Goal: Check status: Check status

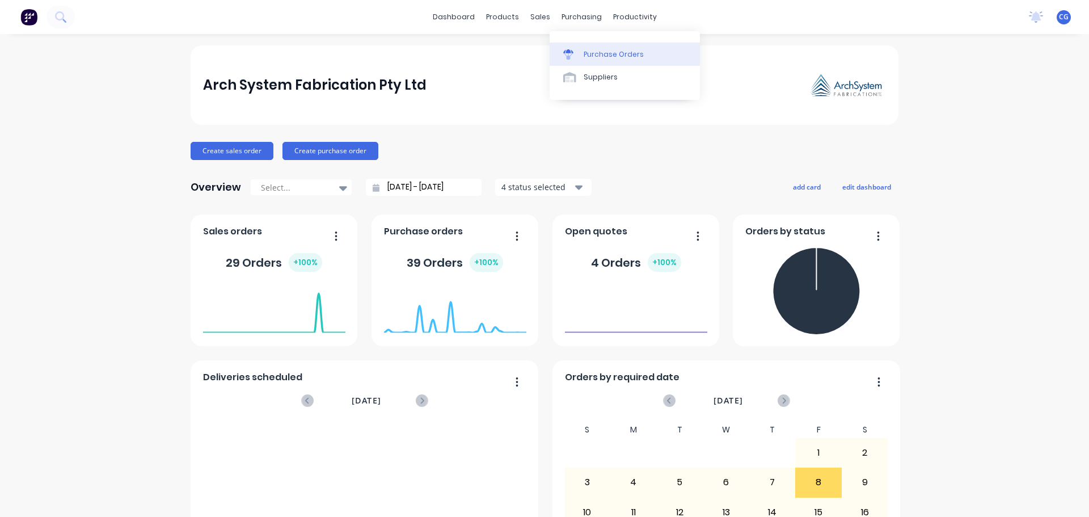
click at [583, 54] on link "Purchase Orders" at bounding box center [625, 54] width 150 height 23
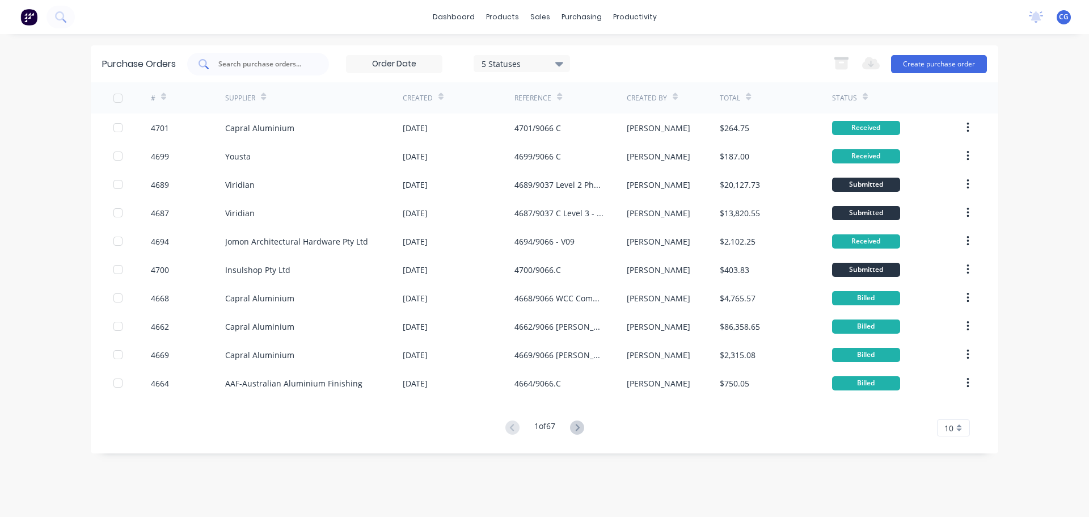
click at [266, 61] on input "text" at bounding box center [264, 63] width 94 height 11
type input "9066"
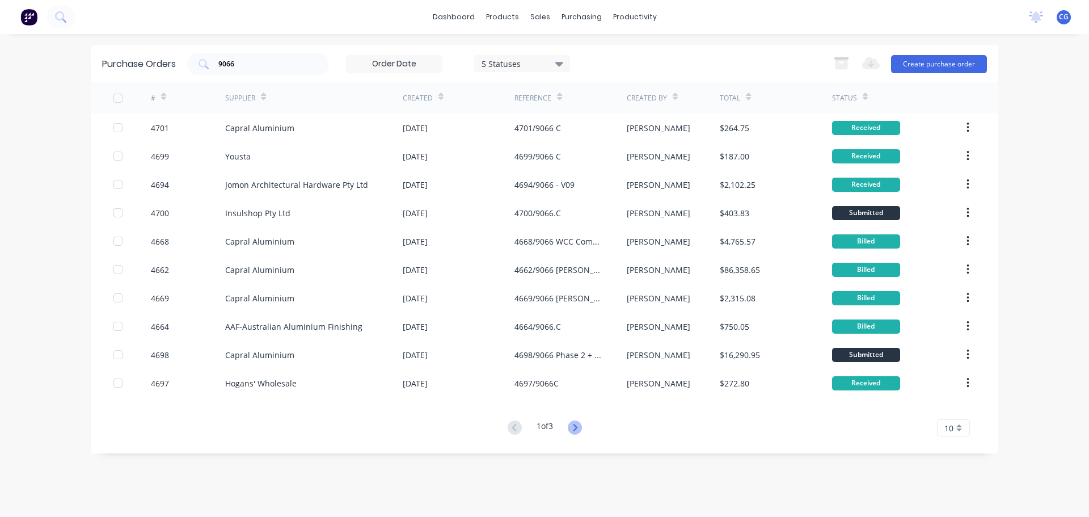
click at [578, 431] on icon at bounding box center [575, 427] width 14 height 14
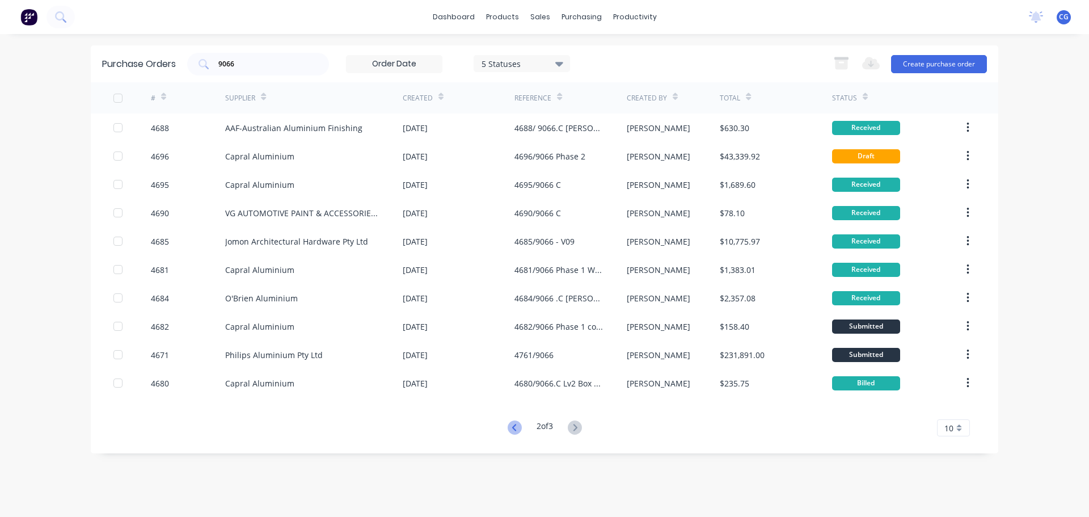
click at [515, 425] on icon at bounding box center [515, 427] width 14 height 14
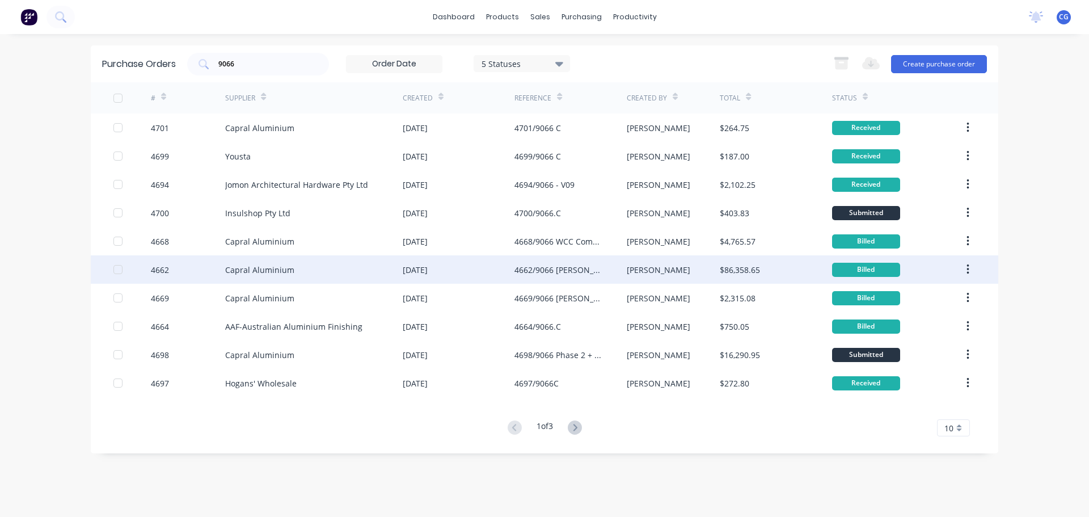
click at [548, 268] on div "4662/9066 [PERSON_NAME].C" at bounding box center [559, 270] width 89 height 12
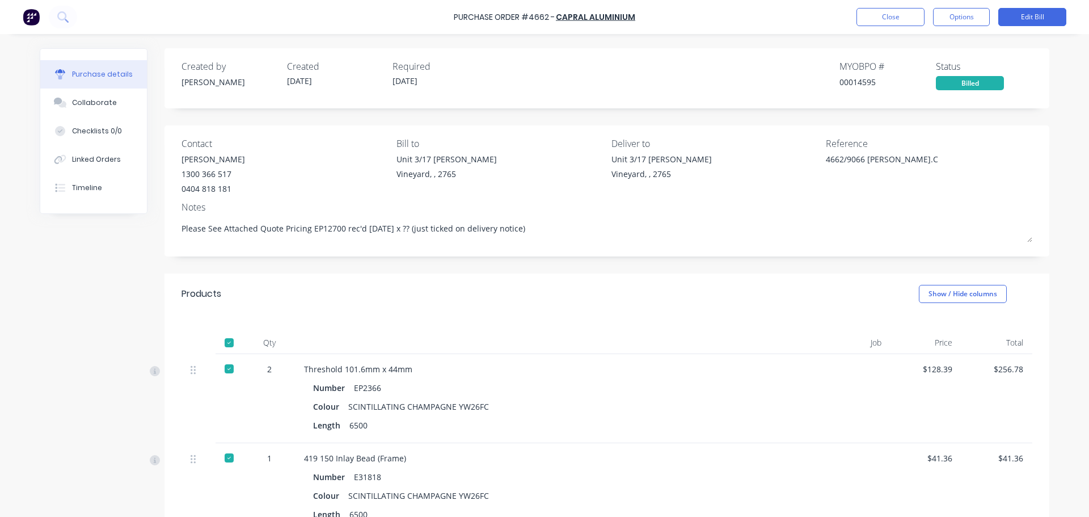
type textarea "x"
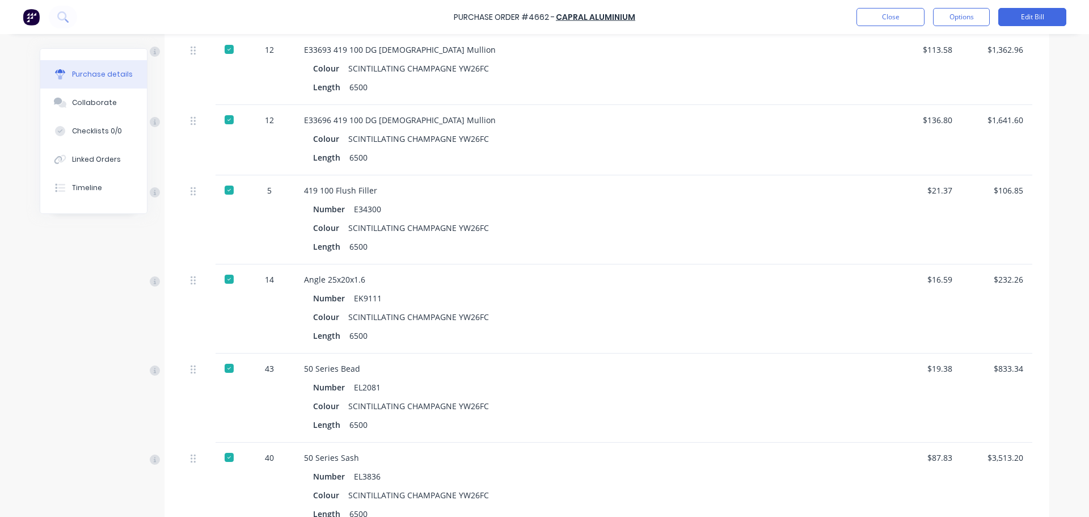
scroll to position [511, 0]
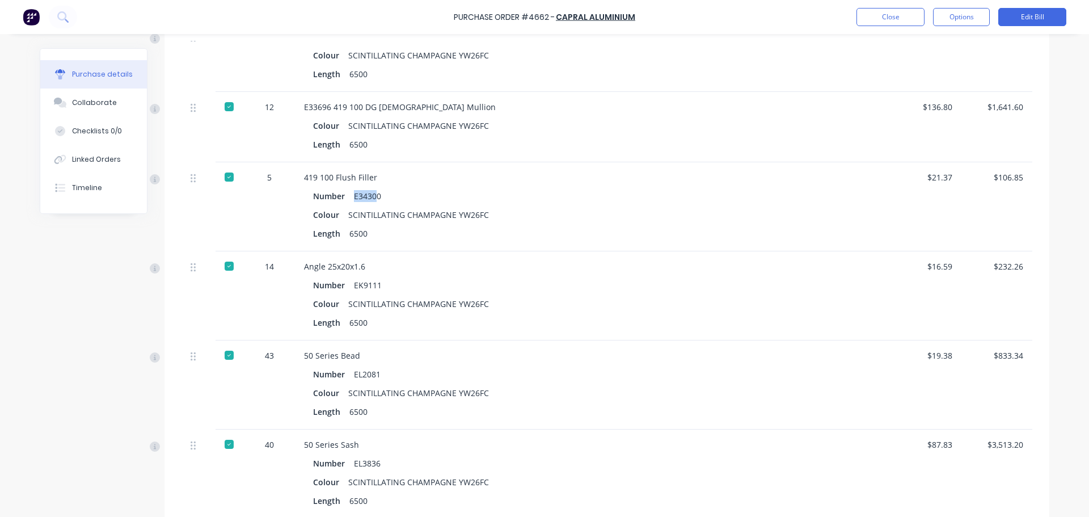
drag, startPoint x: 351, startPoint y: 199, endPoint x: 373, endPoint y: 196, distance: 22.8
click at [373, 196] on div "E34300" at bounding box center [367, 196] width 27 height 16
